Goal: Task Accomplishment & Management: Manage account settings

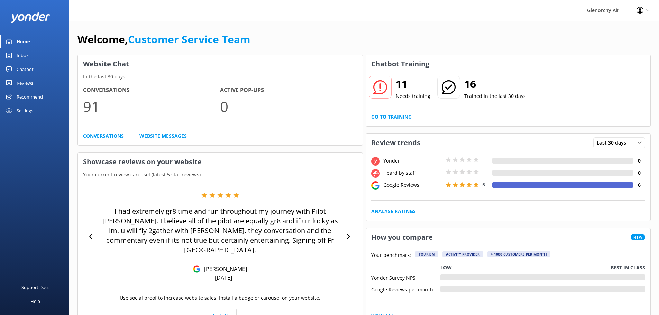
click at [28, 84] on div "Reviews" at bounding box center [25, 83] width 17 height 14
